Goal: Task Accomplishment & Management: Manage account settings

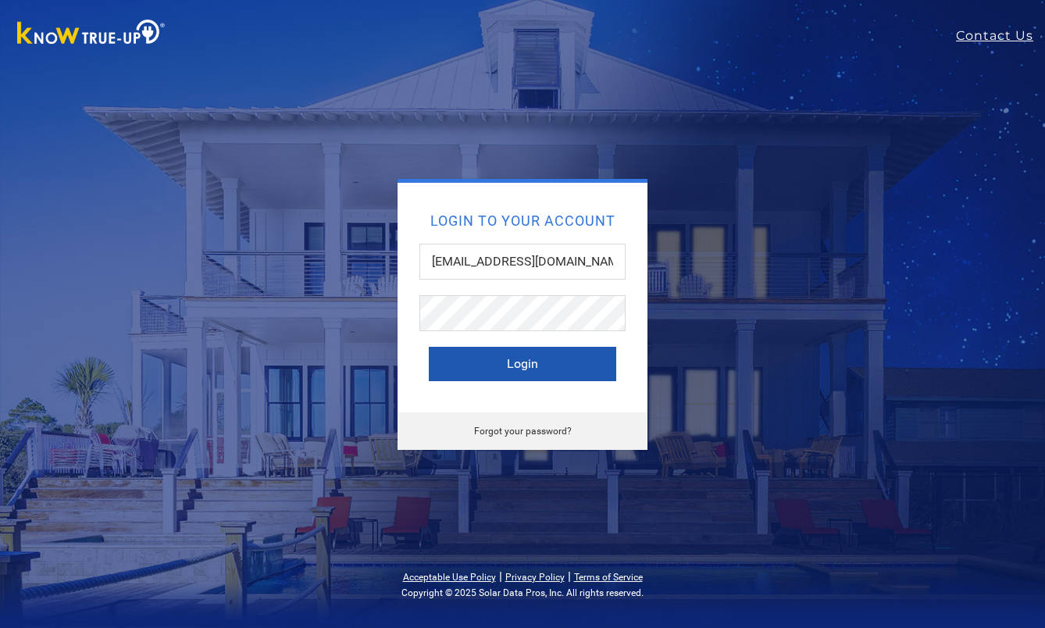
click at [530, 358] on button "Login" at bounding box center [523, 364] width 188 height 34
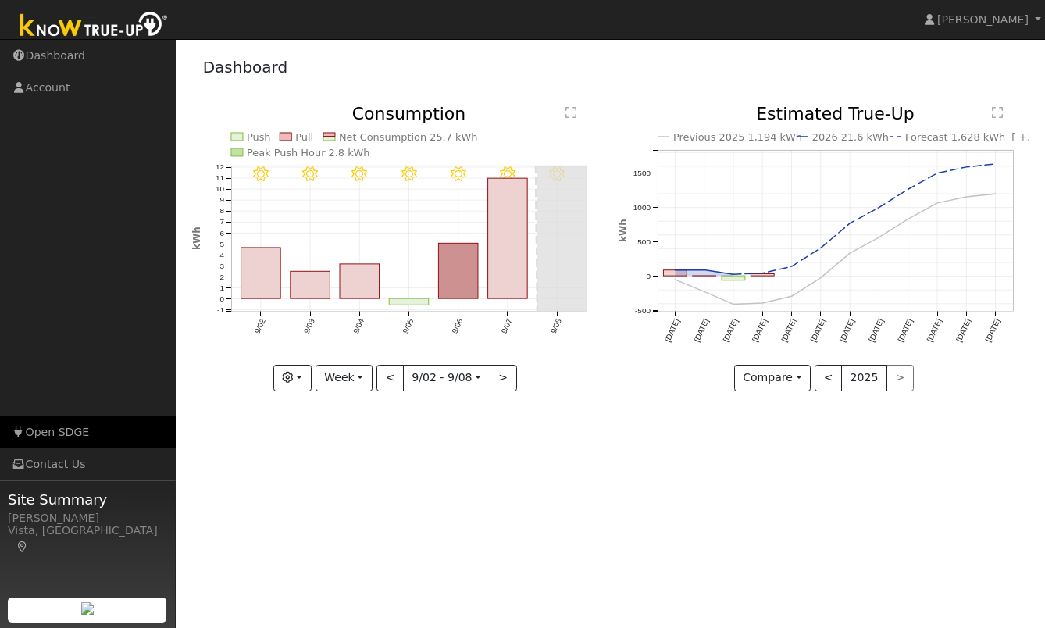
click at [62, 434] on link "Open SDGE" at bounding box center [88, 432] width 176 height 32
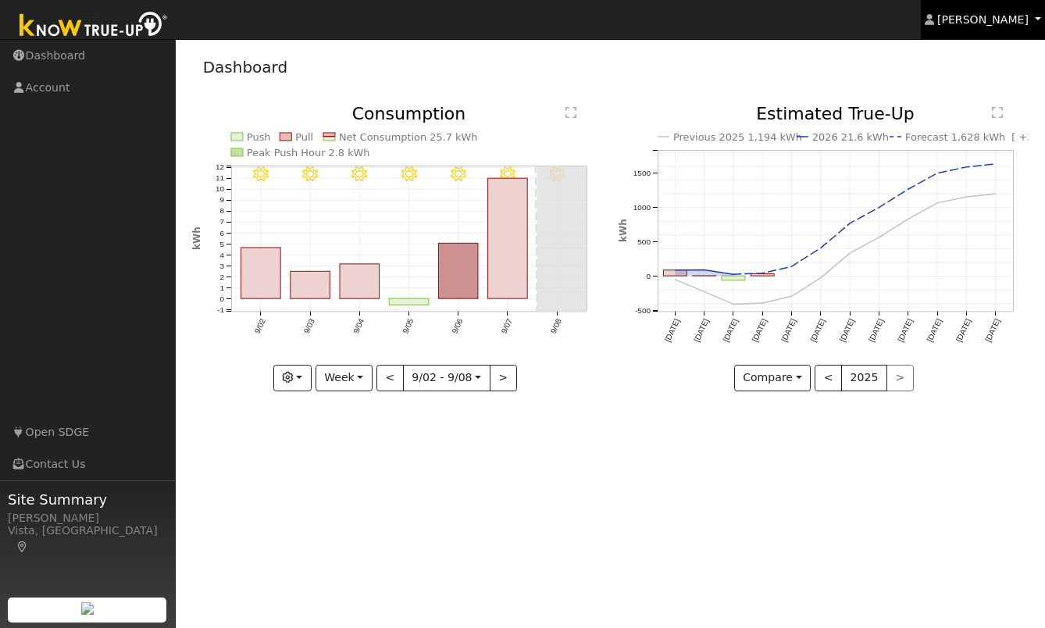
click at [981, 13] on span "Cathrin Eckle" at bounding box center [983, 19] width 91 height 13
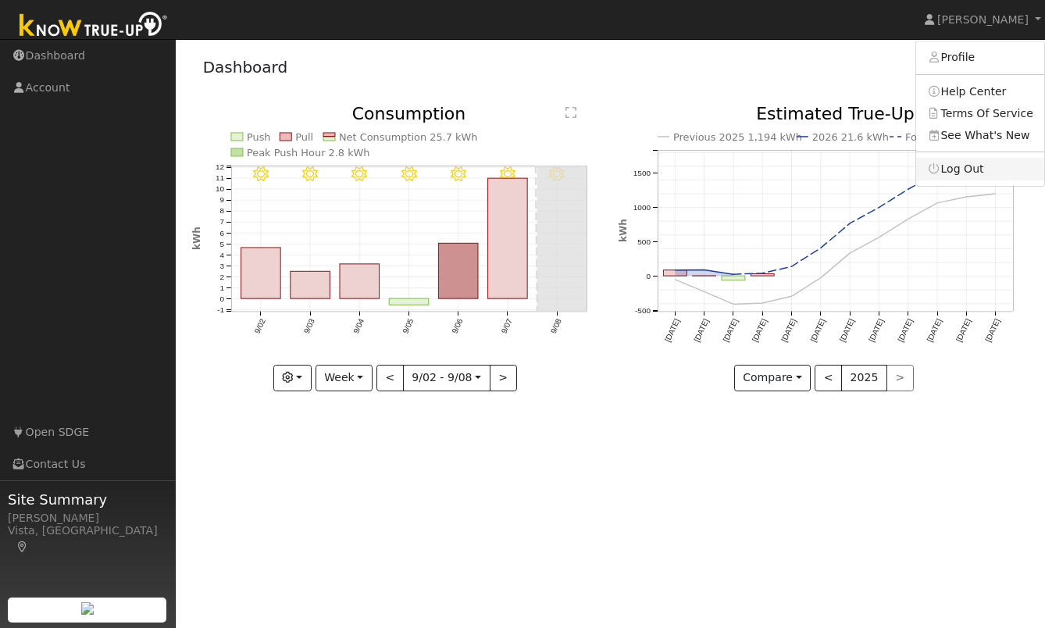
click at [963, 170] on link "Log Out" at bounding box center [980, 169] width 128 height 22
